Goal: Task Accomplishment & Management: Manage account settings

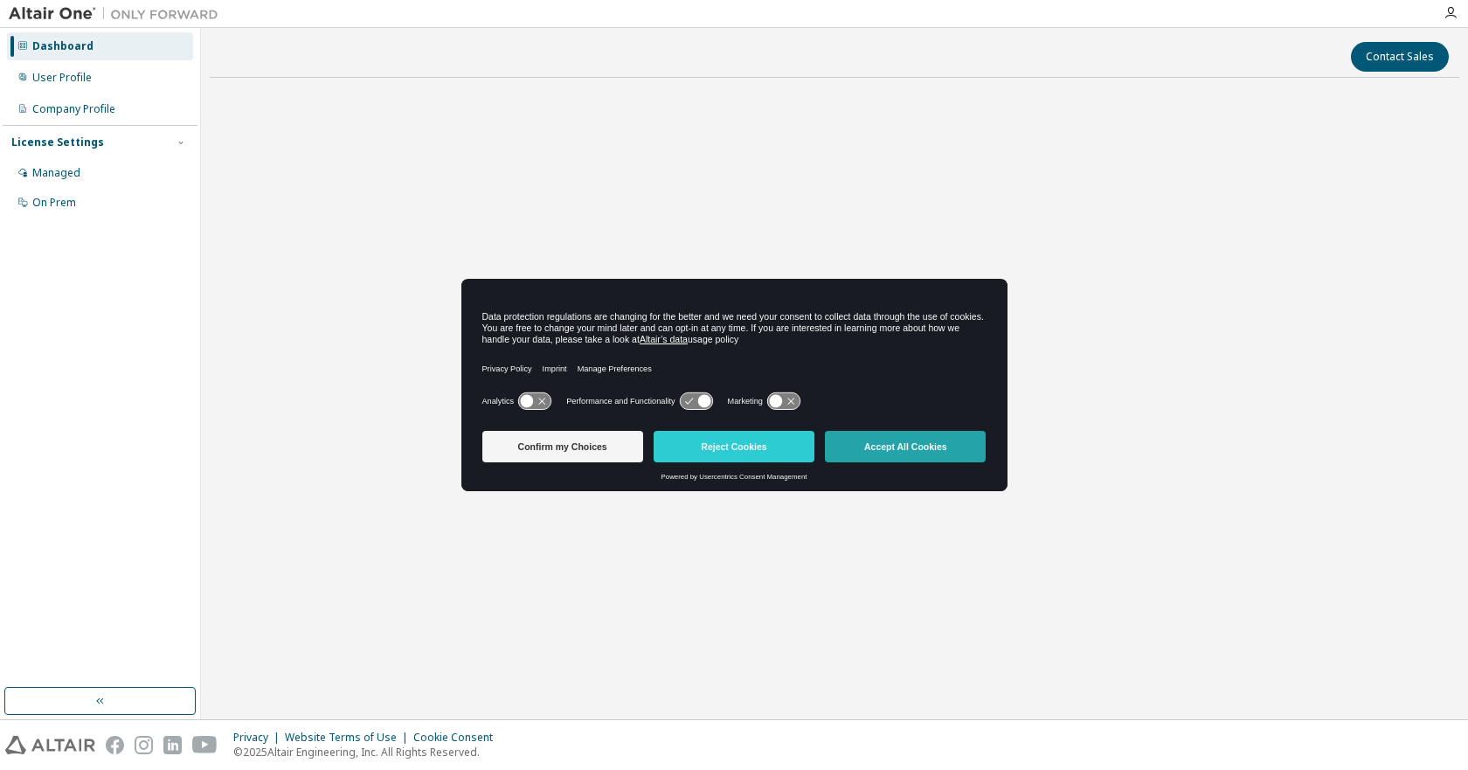
click at [902, 453] on button "Accept All Cookies" at bounding box center [905, 446] width 161 height 31
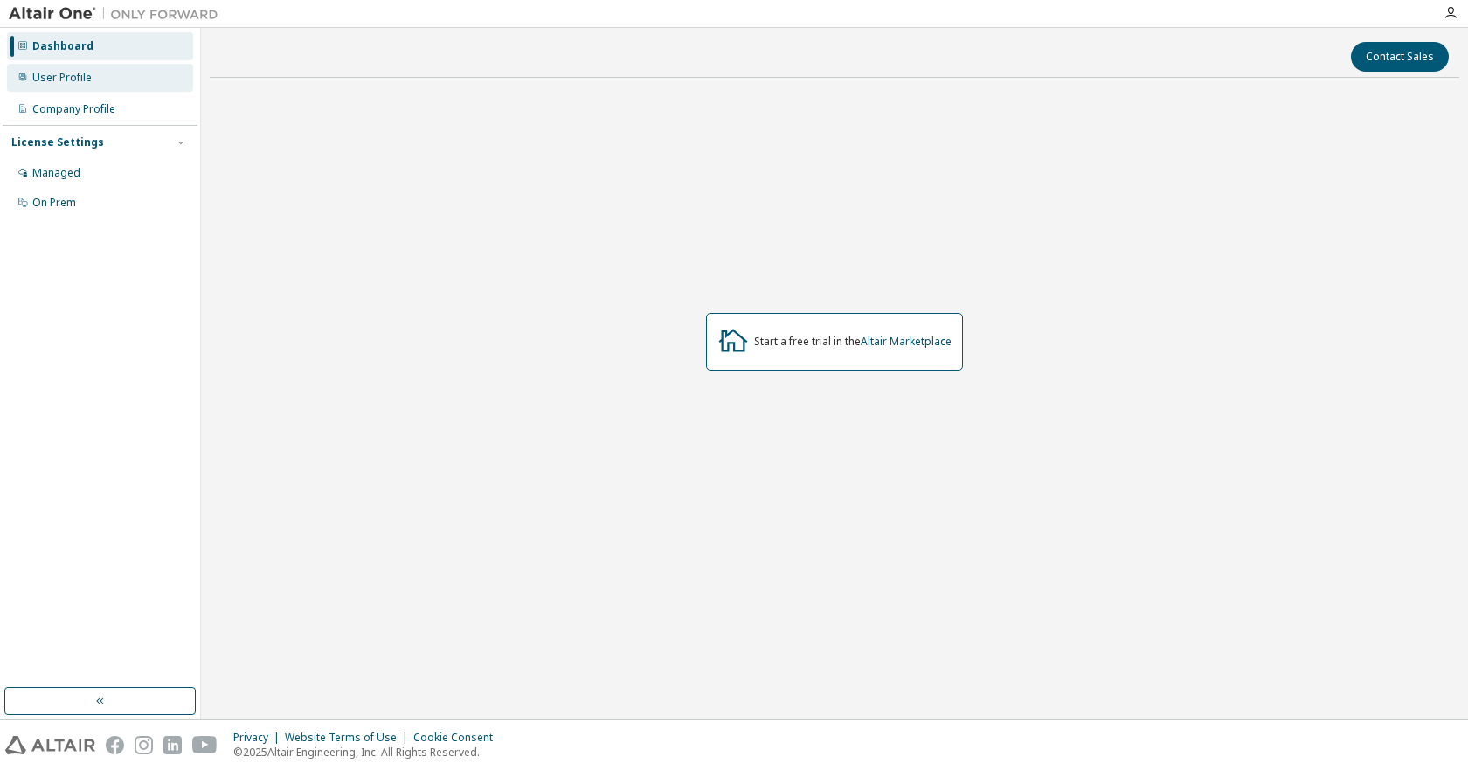
click at [68, 74] on div "User Profile" at bounding box center [61, 78] width 59 height 14
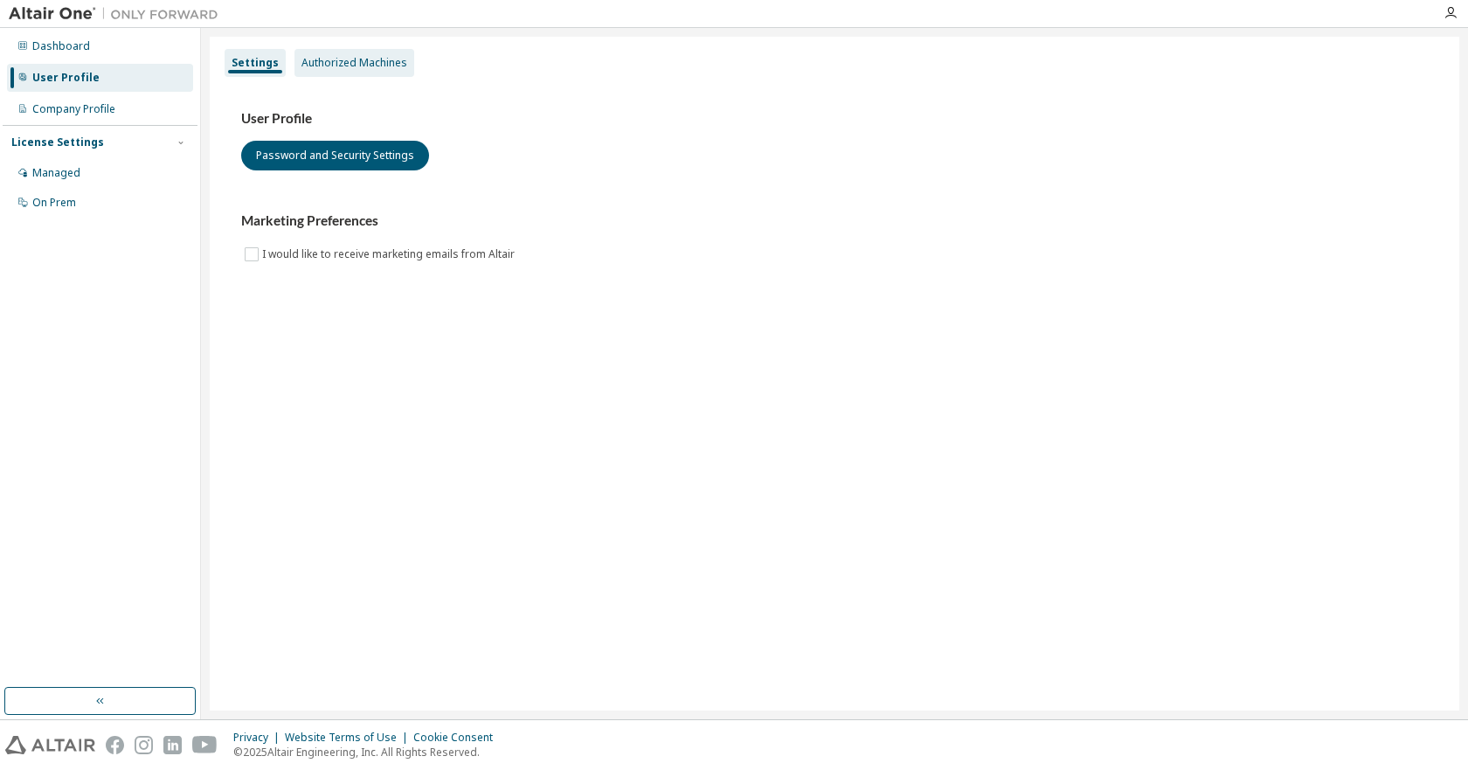
click at [354, 70] on div "Authorized Machines" at bounding box center [354, 63] width 120 height 28
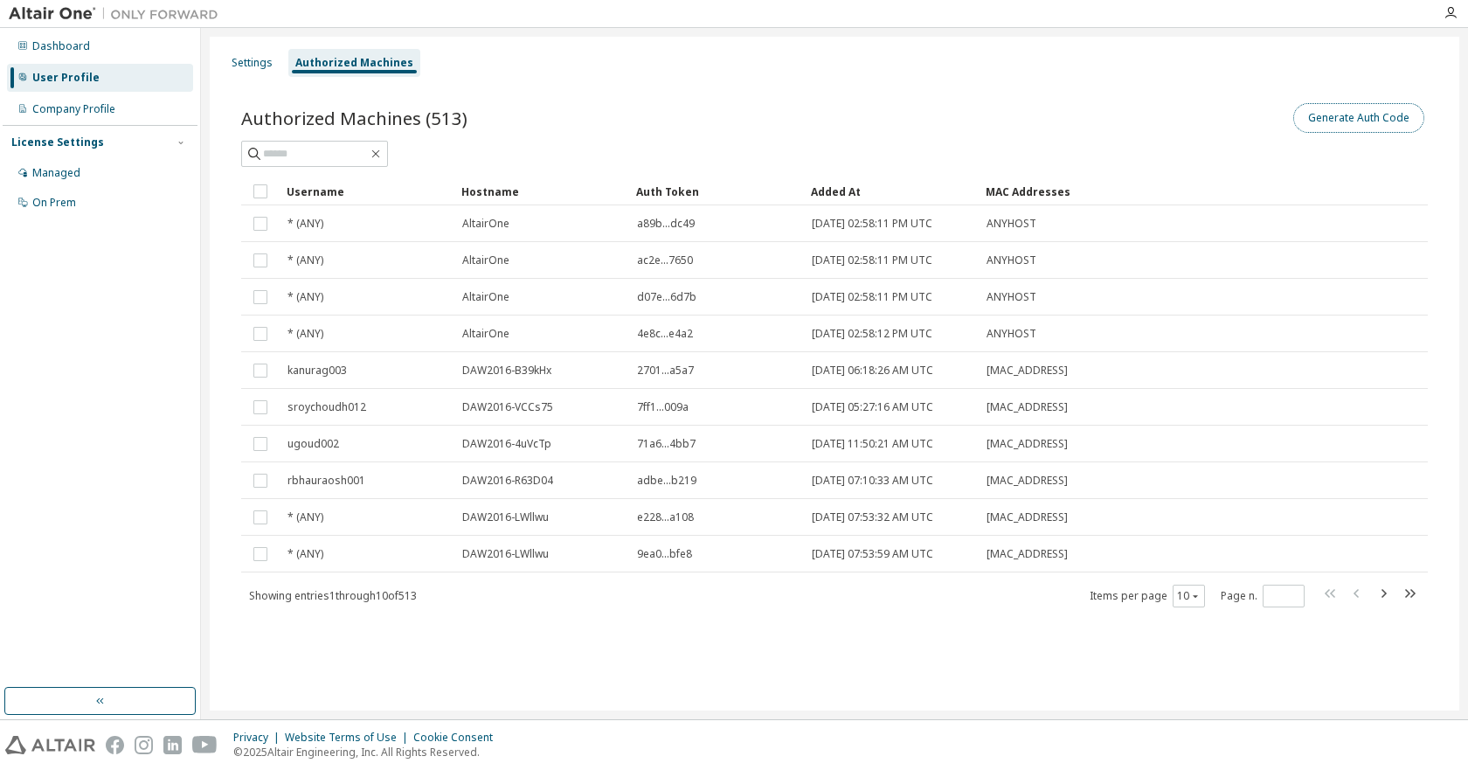
click at [1368, 114] on button "Generate Auth Code" at bounding box center [1358, 118] width 131 height 30
